Goal: Transaction & Acquisition: Book appointment/travel/reservation

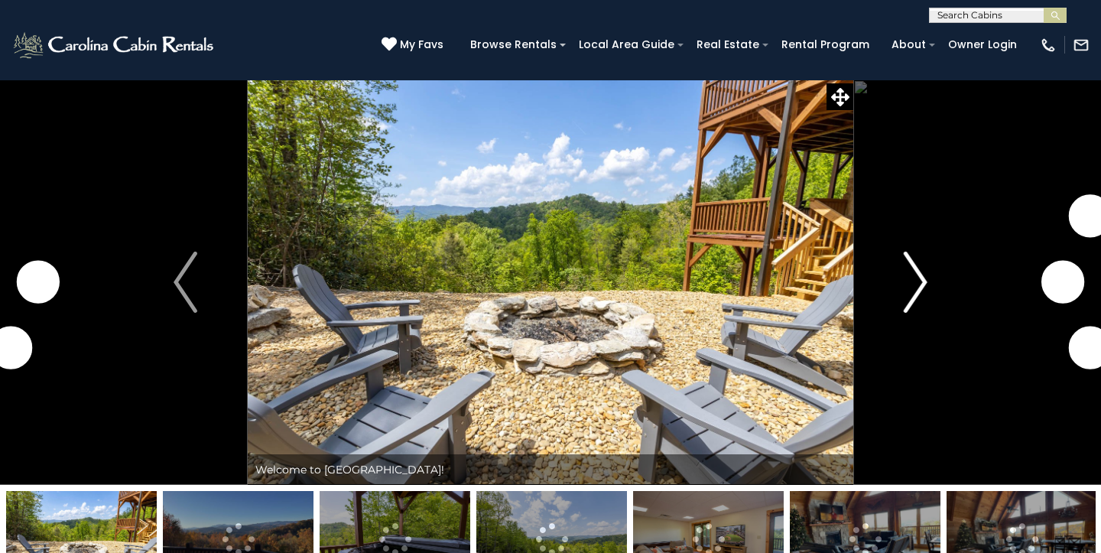
click at [923, 272] on img "Next" at bounding box center [915, 282] width 23 height 61
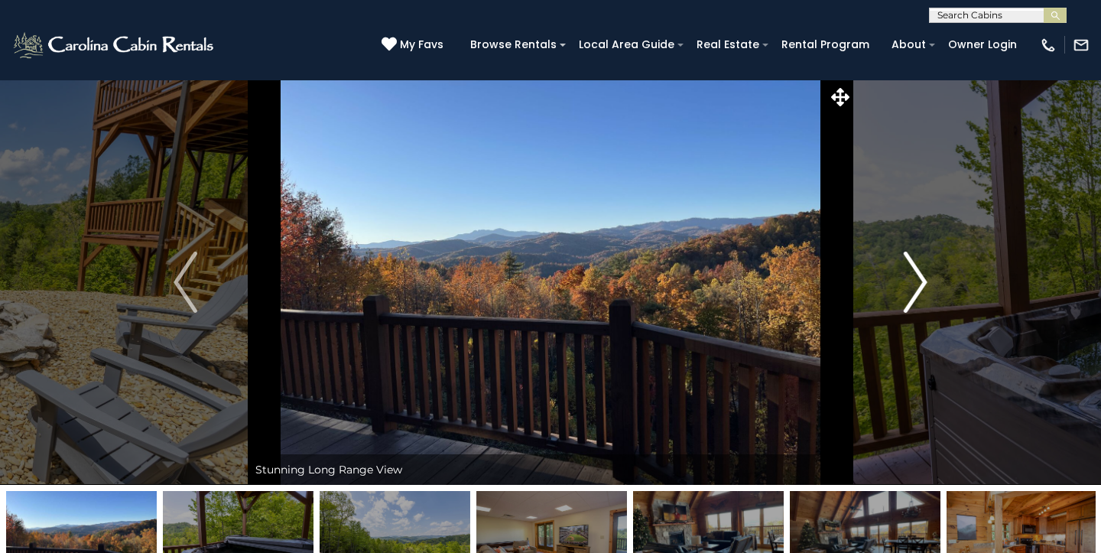
click at [923, 272] on img "Next" at bounding box center [915, 282] width 23 height 61
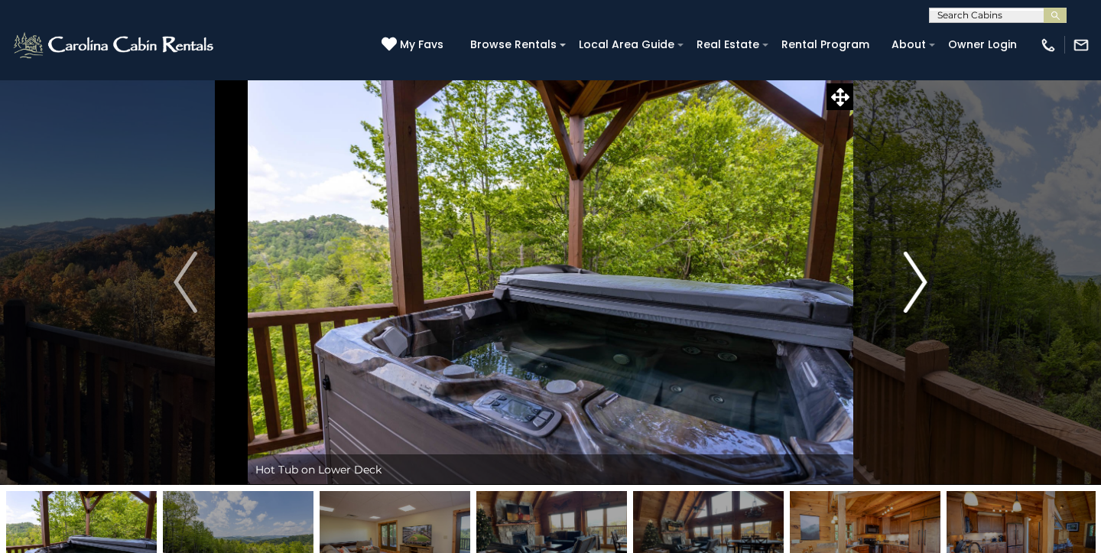
click at [923, 272] on img "Next" at bounding box center [915, 282] width 23 height 61
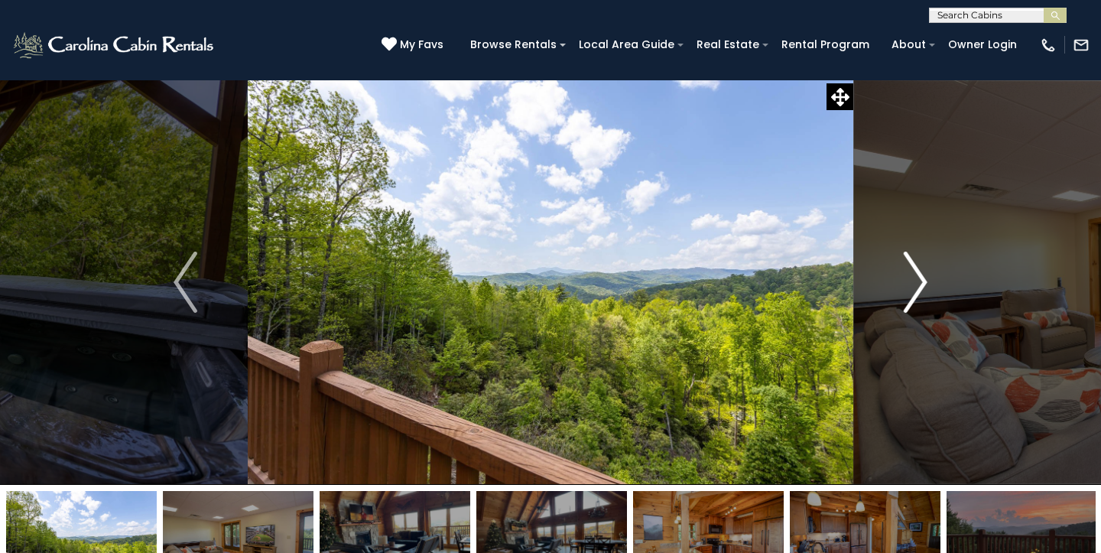
click at [923, 272] on img "Next" at bounding box center [915, 282] width 23 height 61
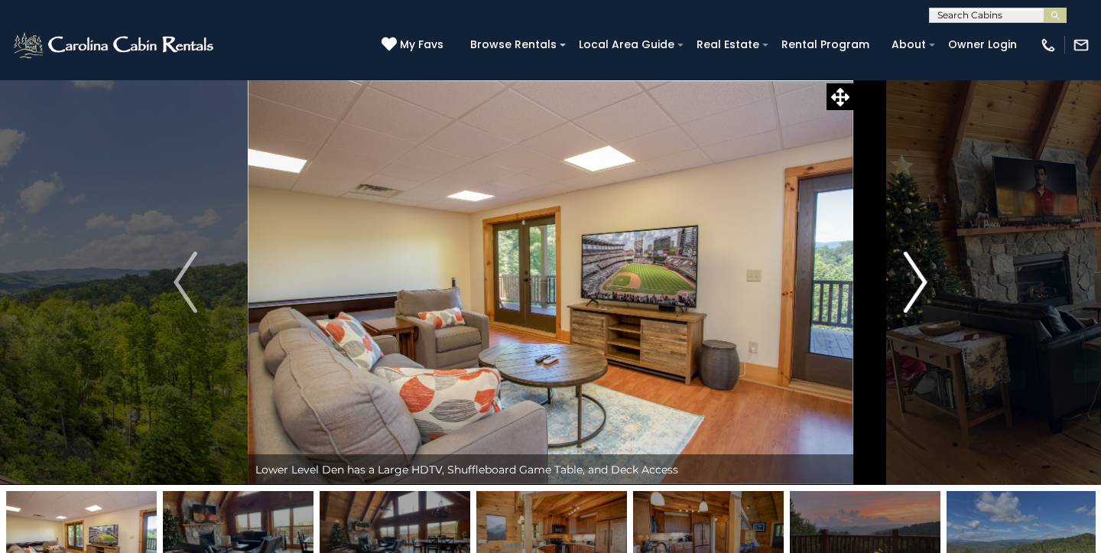
click at [923, 272] on img "Next" at bounding box center [915, 282] width 23 height 61
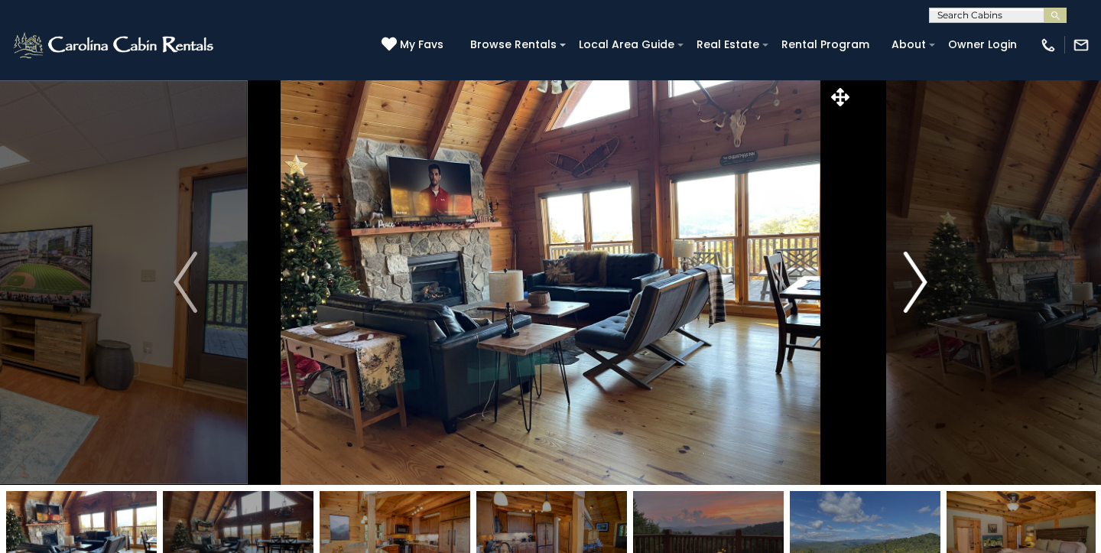
click at [923, 272] on img "Next" at bounding box center [915, 282] width 23 height 61
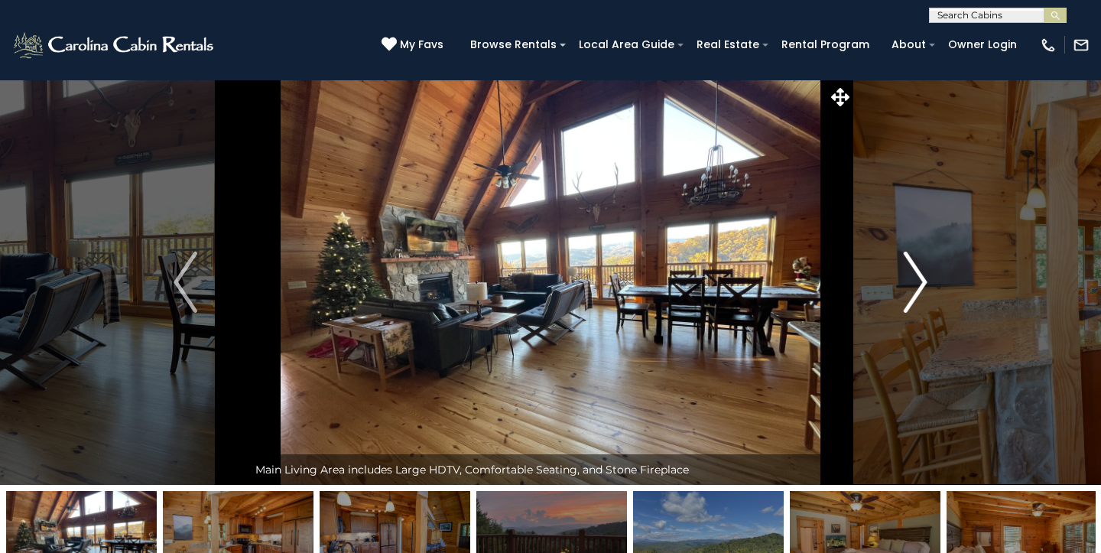
click at [923, 272] on img "Next" at bounding box center [915, 282] width 23 height 61
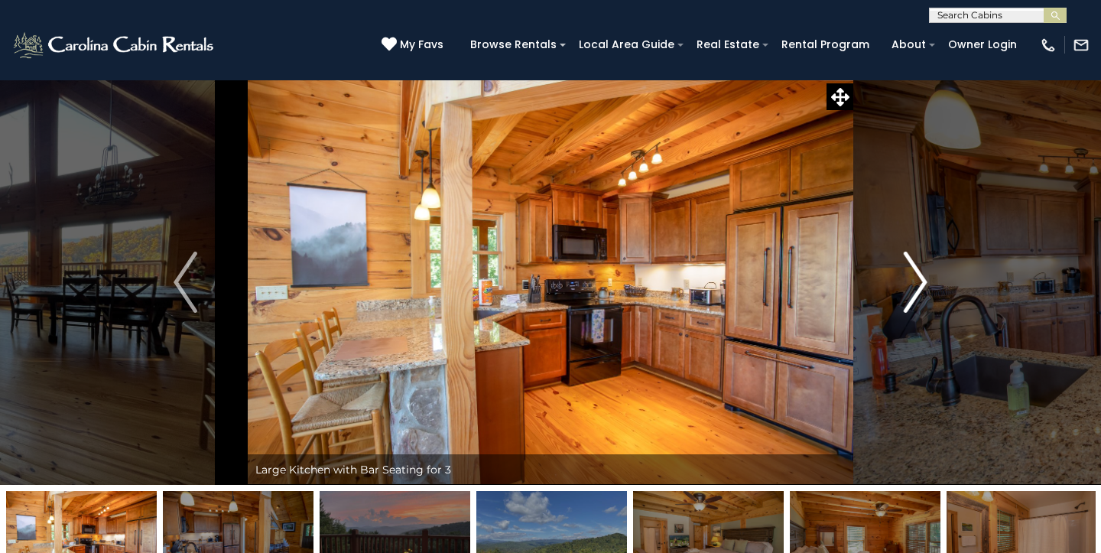
click at [923, 272] on img "Next" at bounding box center [915, 282] width 23 height 61
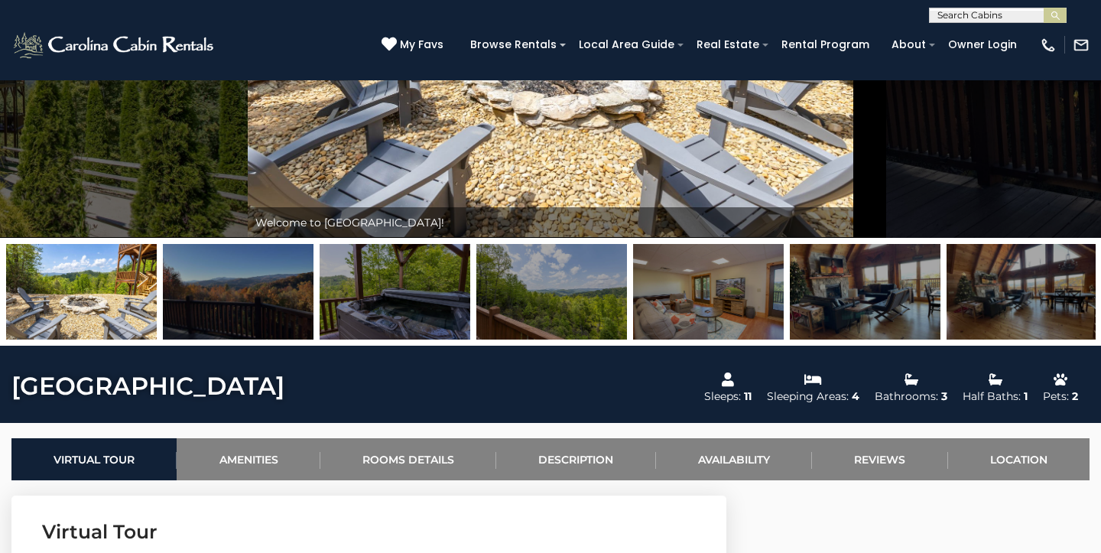
scroll to position [250, 0]
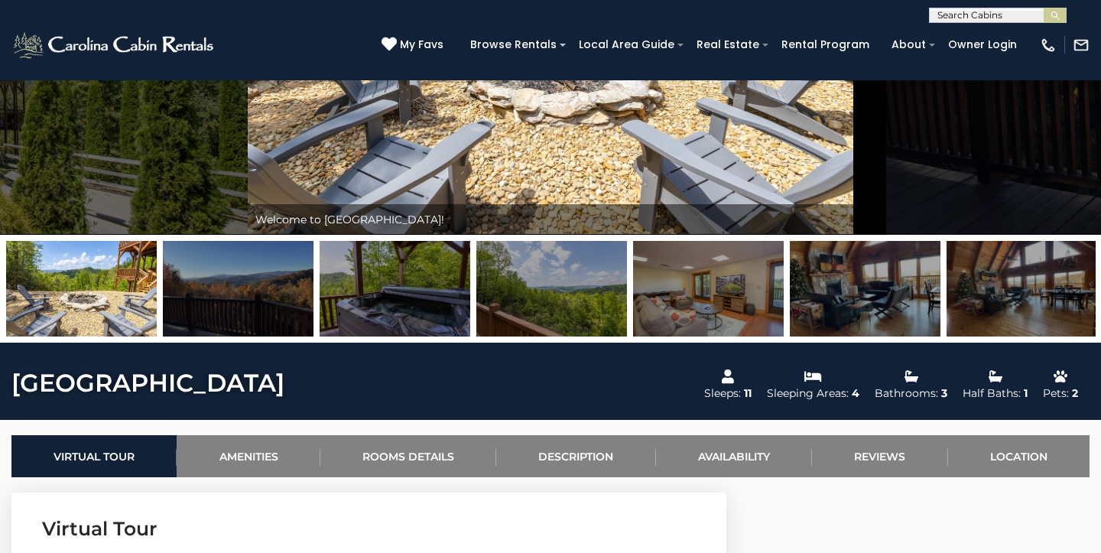
click at [394, 289] on img at bounding box center [395, 289] width 151 height 96
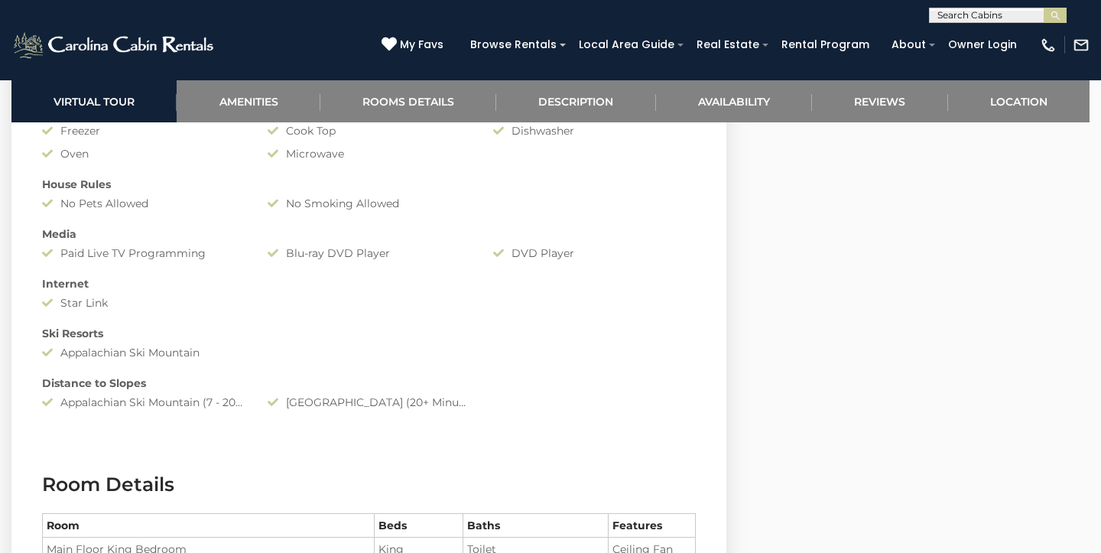
scroll to position [1450, 0]
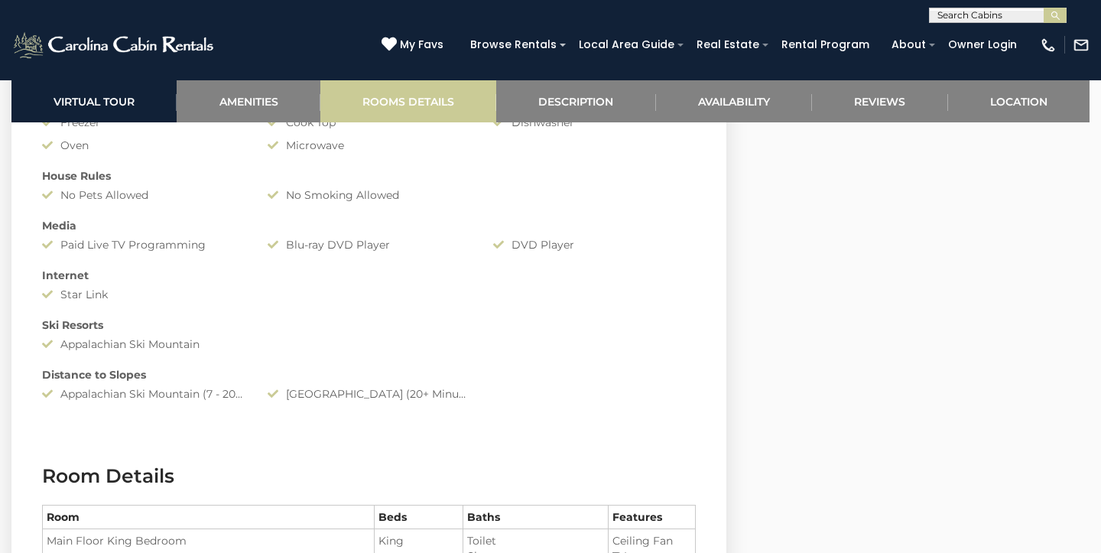
click at [425, 100] on link "Rooms Details" at bounding box center [409, 101] width 176 height 42
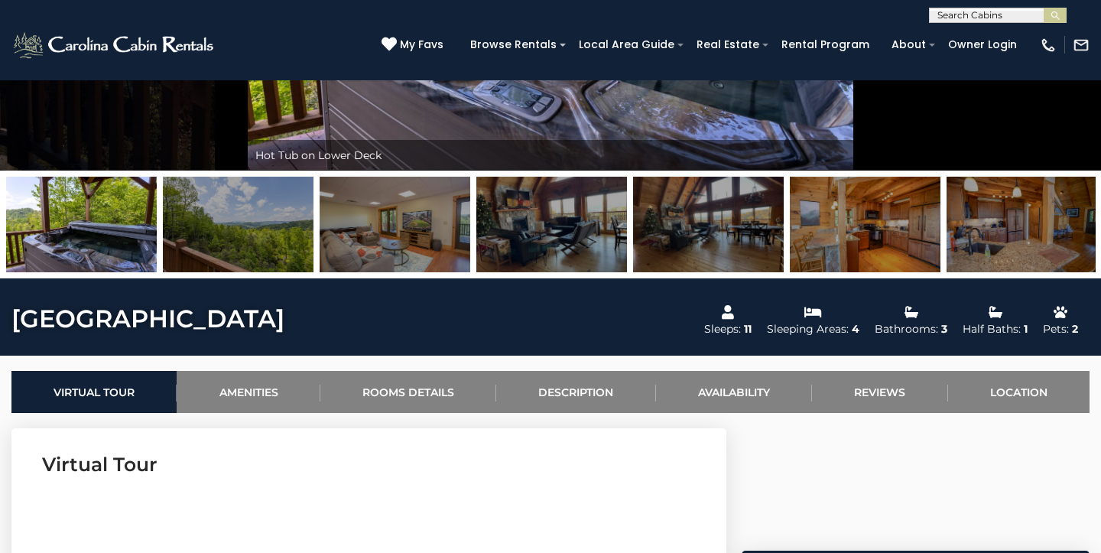
scroll to position [330, 0]
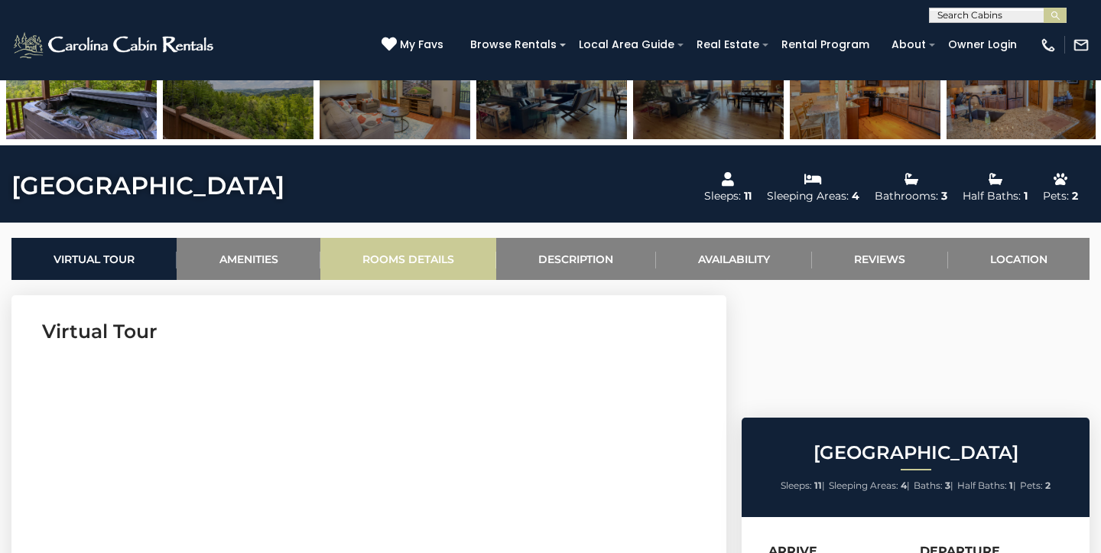
click at [416, 249] on link "Rooms Details" at bounding box center [409, 259] width 176 height 42
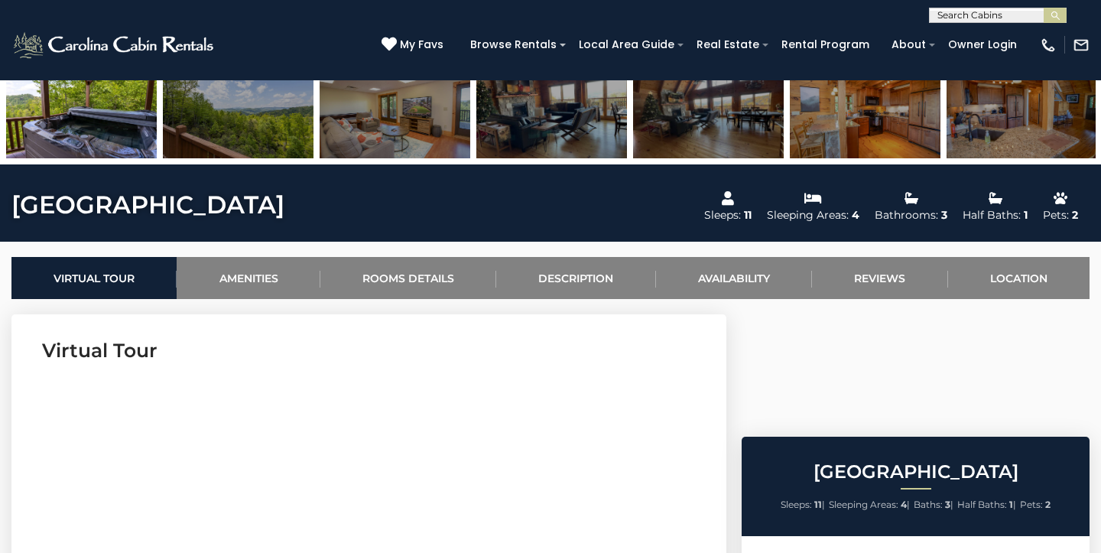
scroll to position [438, 0]
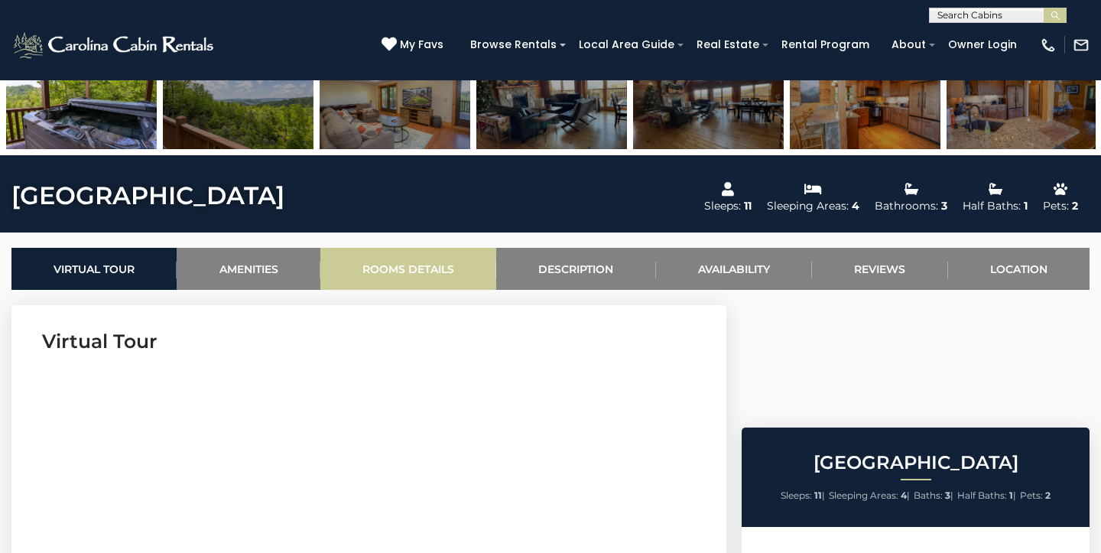
click at [381, 278] on link "Rooms Details" at bounding box center [409, 269] width 176 height 42
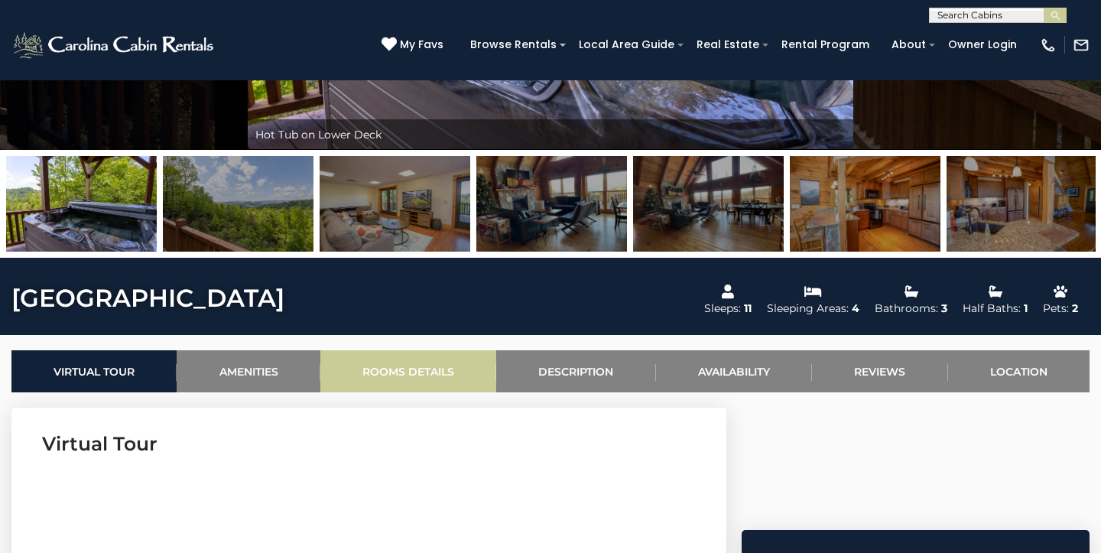
scroll to position [285, 0]
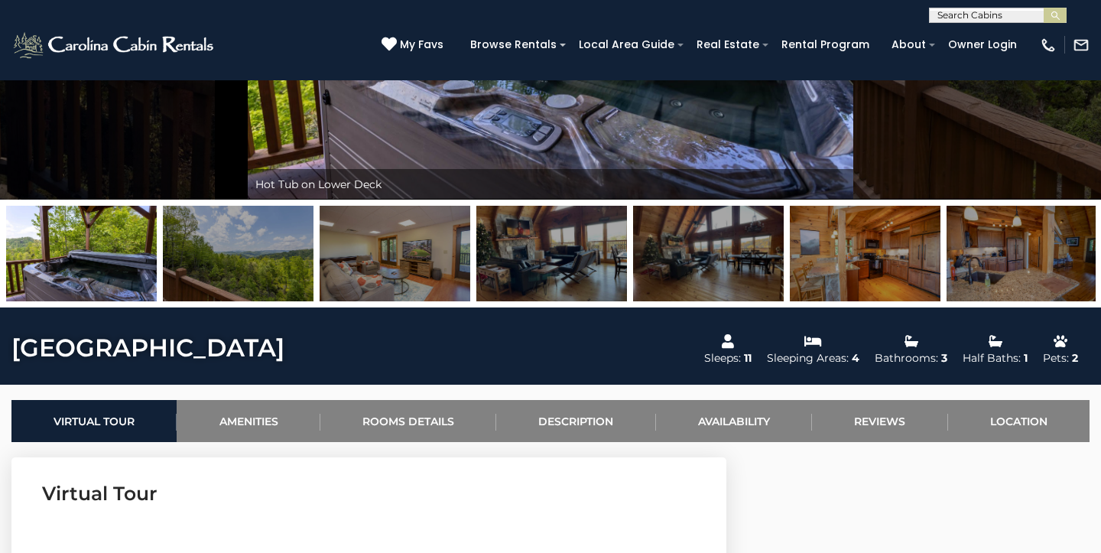
click at [276, 266] on img at bounding box center [238, 254] width 151 height 96
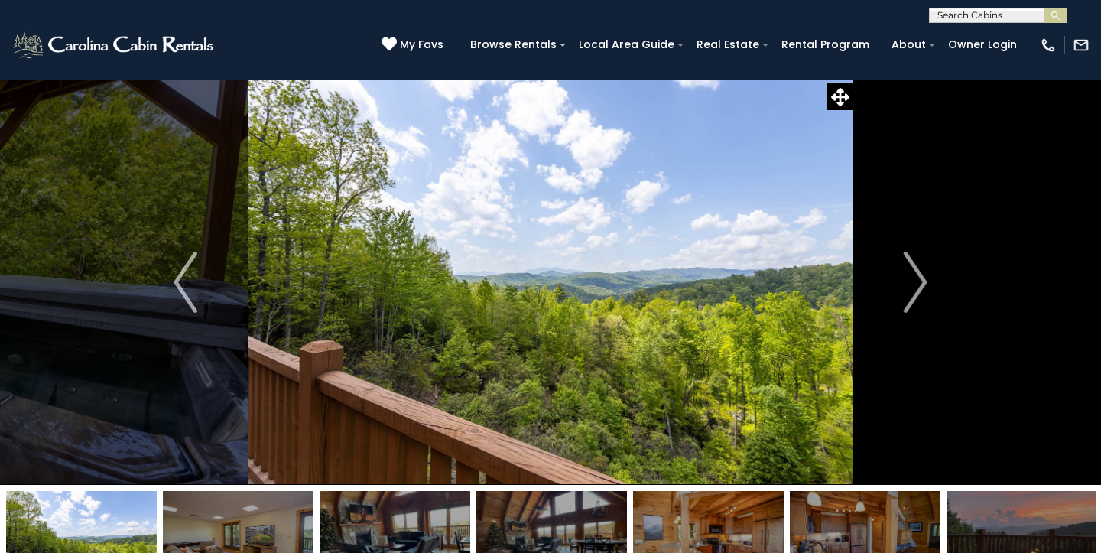
scroll to position [0, 0]
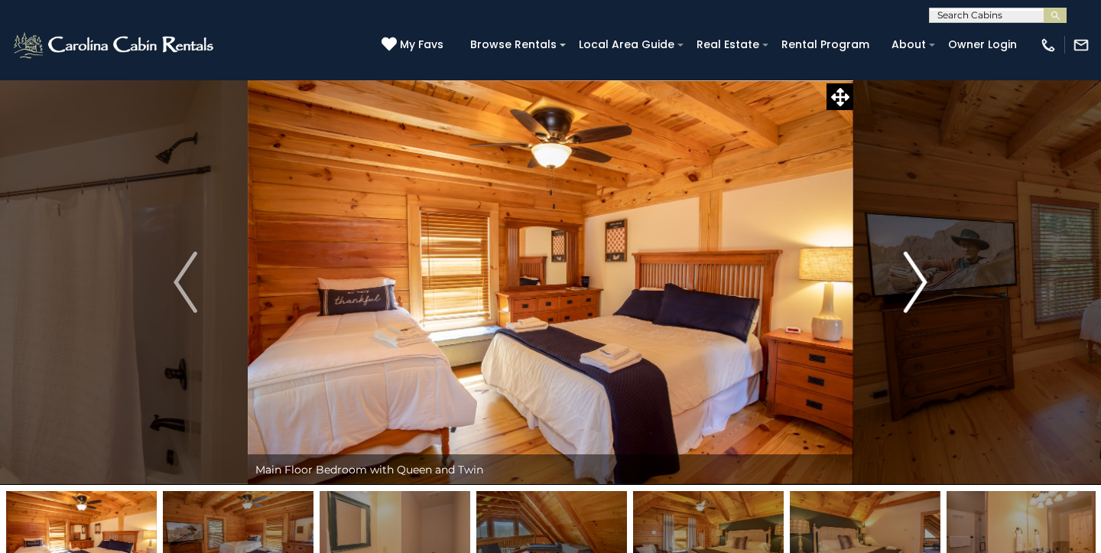
click at [910, 282] on img "Next" at bounding box center [915, 282] width 23 height 61
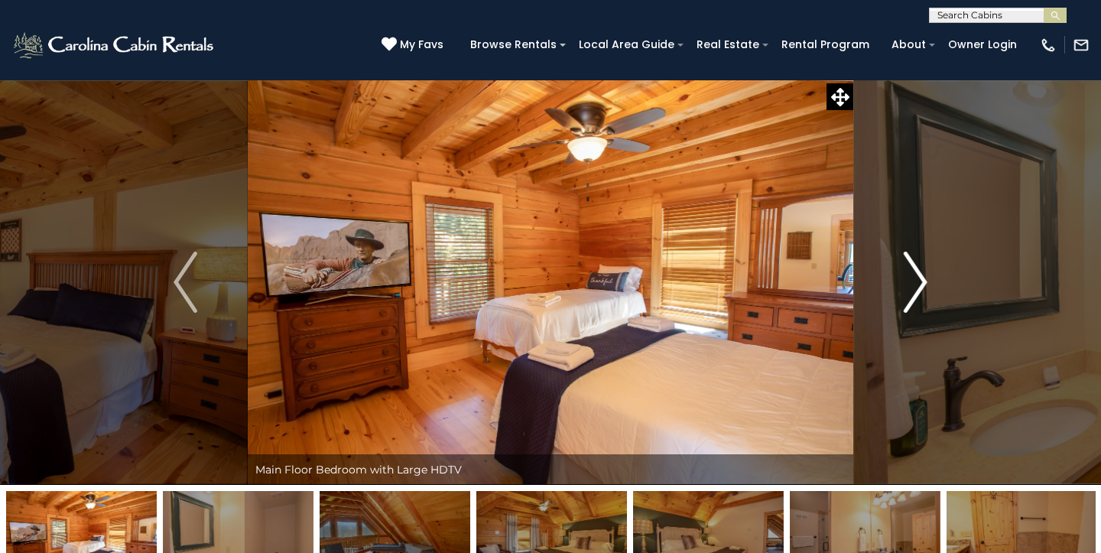
click at [910, 282] on img "Next" at bounding box center [915, 282] width 23 height 61
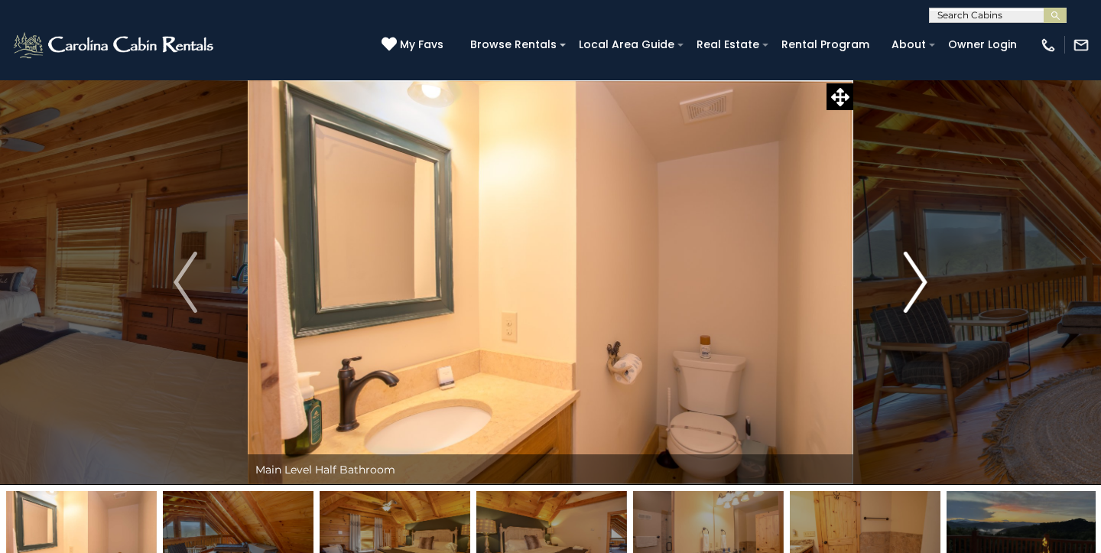
click at [910, 282] on img "Next" at bounding box center [915, 282] width 23 height 61
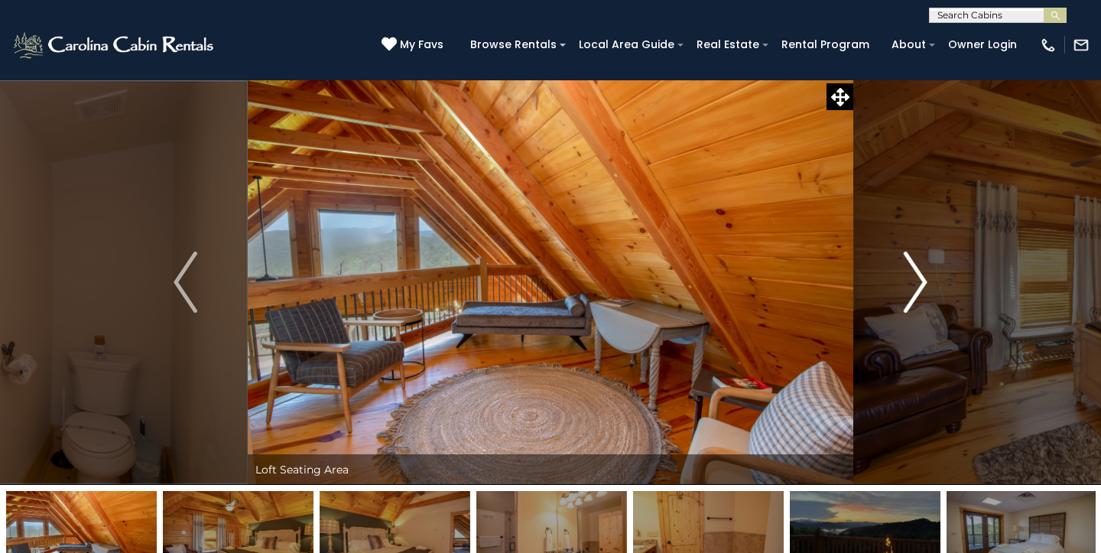
click at [918, 265] on img "Next" at bounding box center [915, 282] width 23 height 61
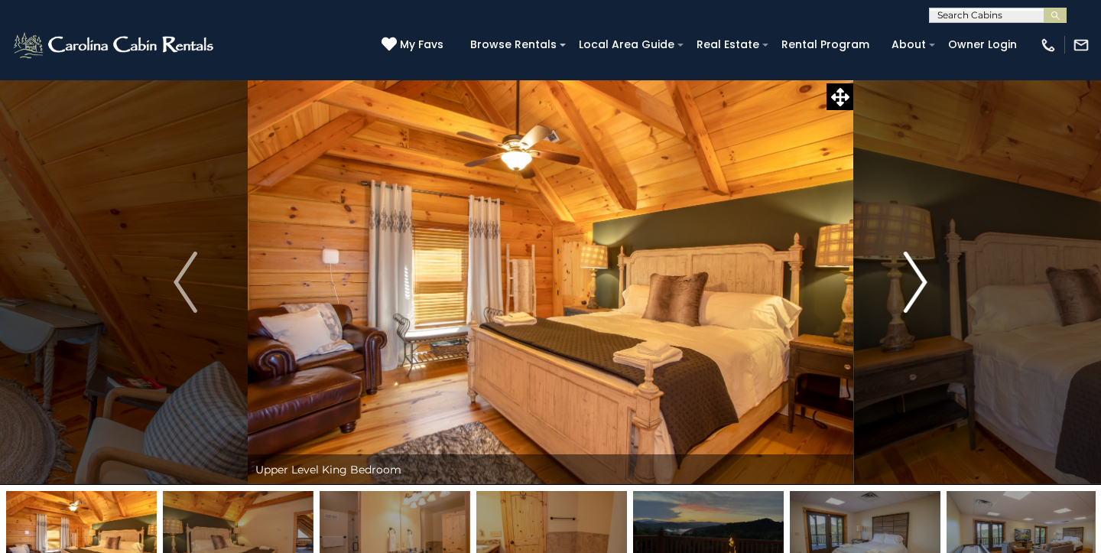
click at [917, 278] on img "Next" at bounding box center [915, 282] width 23 height 61
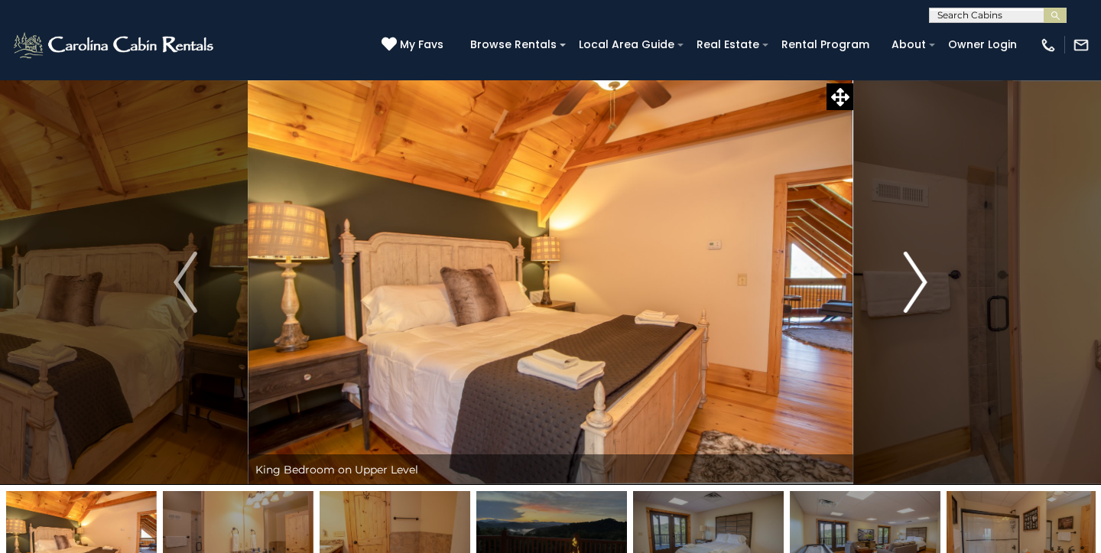
click at [917, 278] on img "Next" at bounding box center [915, 282] width 23 height 61
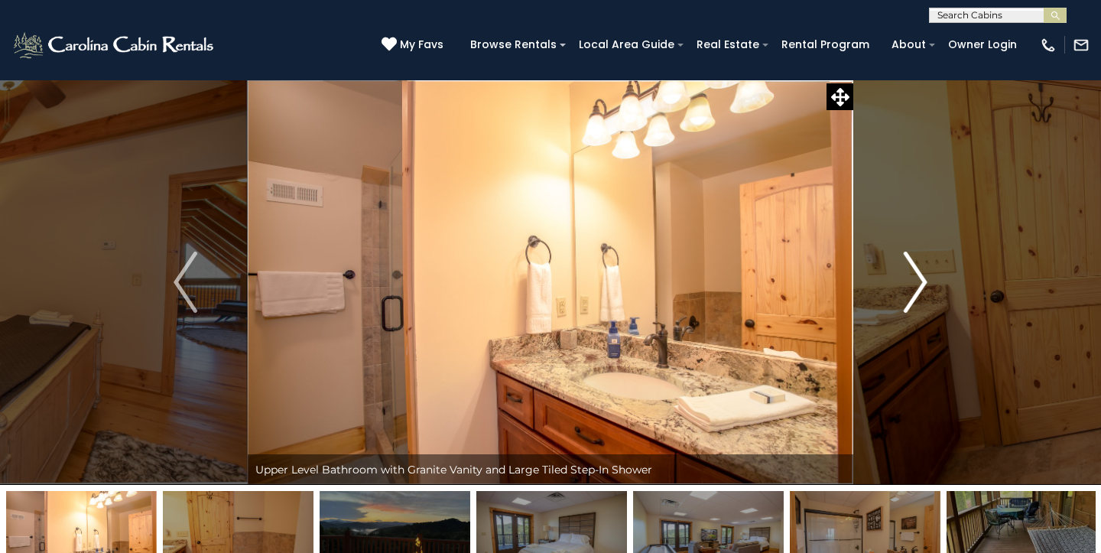
click at [917, 278] on img "Next" at bounding box center [915, 282] width 23 height 61
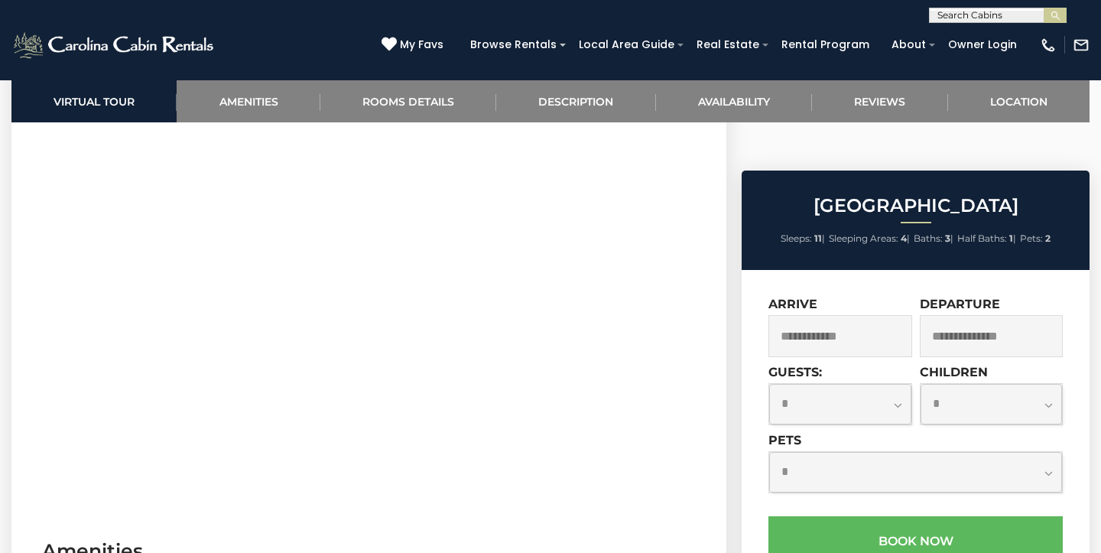
scroll to position [695, 0]
click at [281, 103] on link "Amenities" at bounding box center [248, 101] width 143 height 42
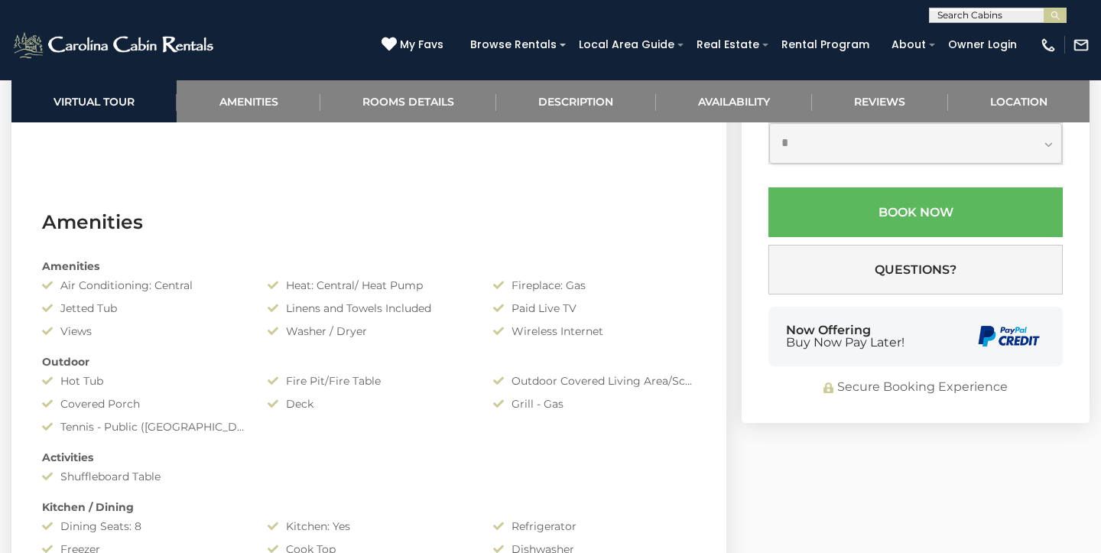
scroll to position [1024, 0]
